Goal: Task Accomplishment & Management: Manage account settings

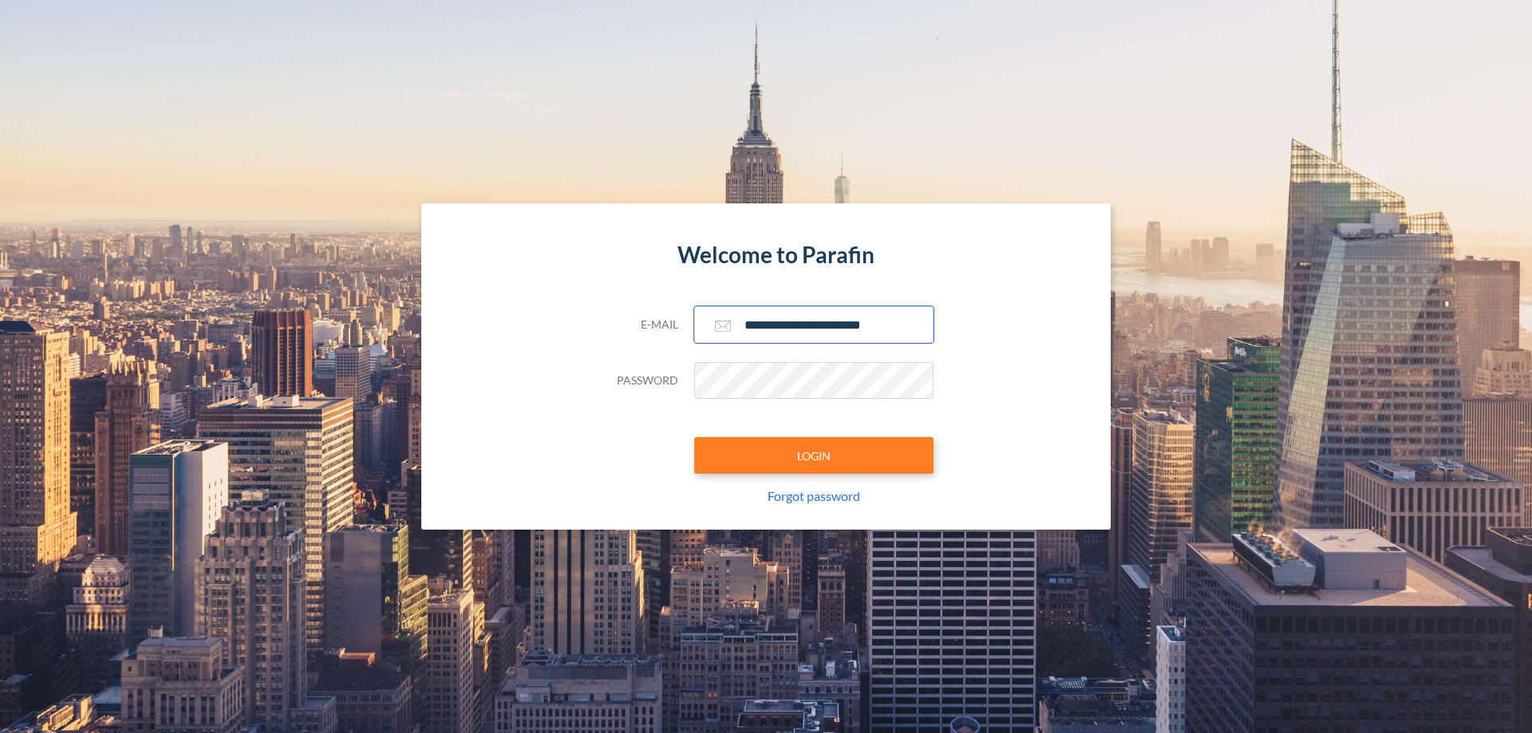
type input "**********"
click at [814, 456] on button "LOGIN" at bounding box center [813, 455] width 239 height 37
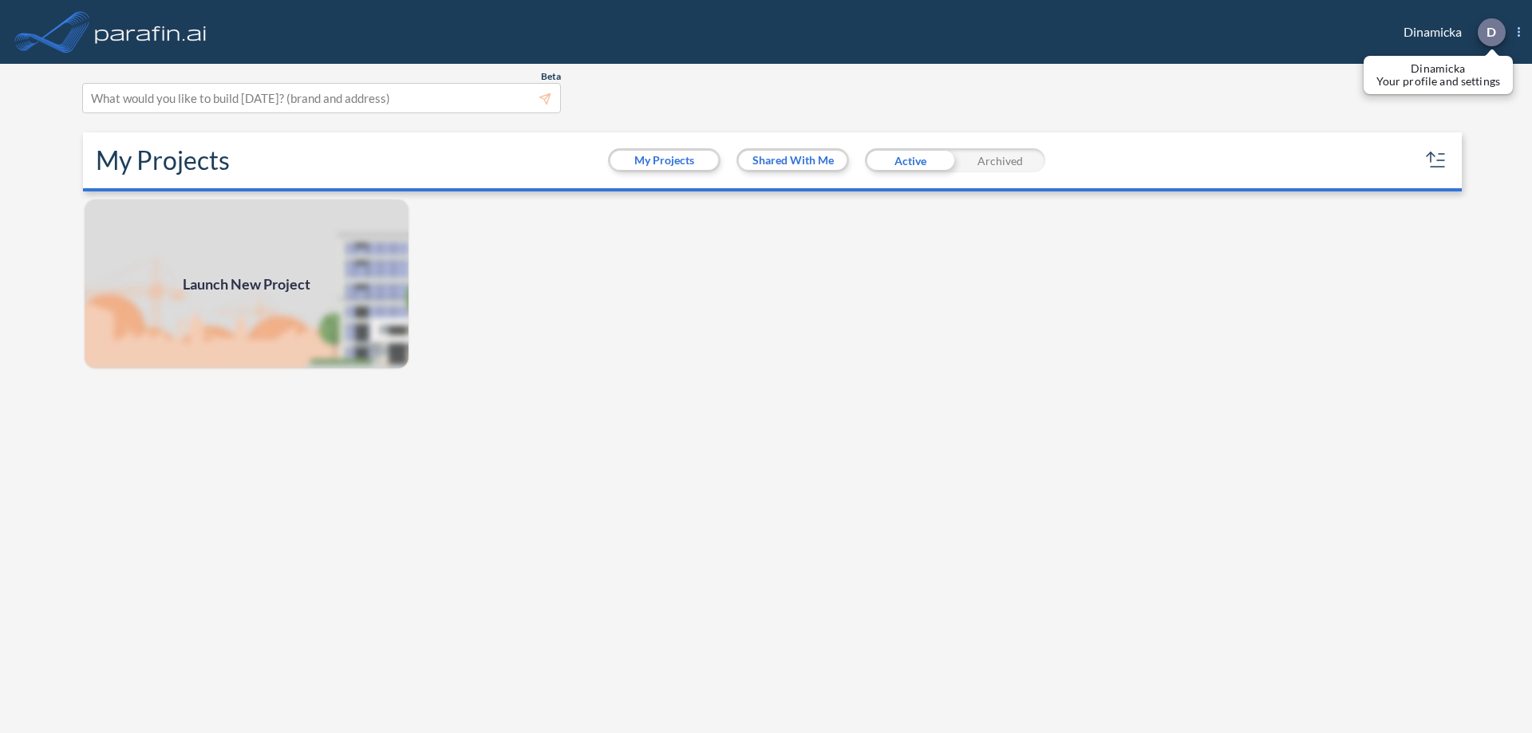
click at [1490, 32] on p "D" at bounding box center [1491, 32] width 10 height 14
